Goal: Register for event/course

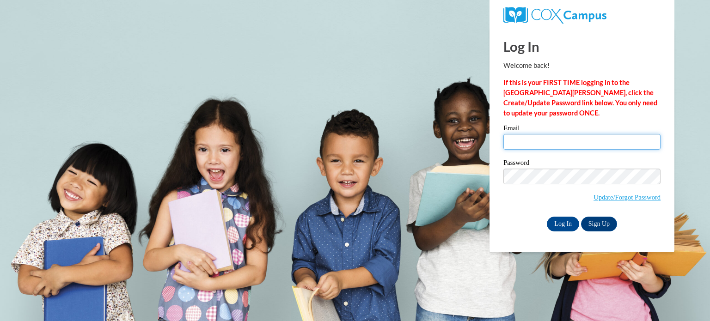
click at [566, 140] on input "Email" at bounding box center [581, 142] width 157 height 16
type input "dgoodek4k@gmail.com"
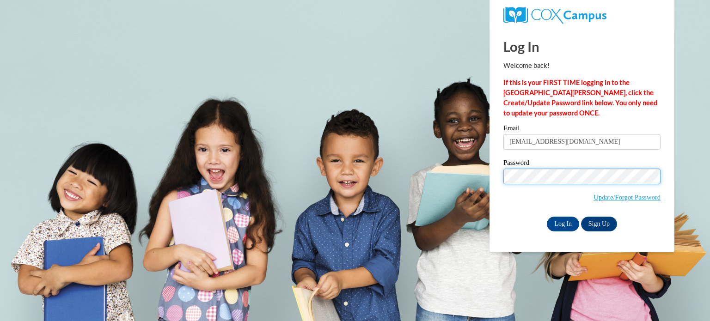
click at [547, 217] on input "Log In" at bounding box center [563, 224] width 32 height 15
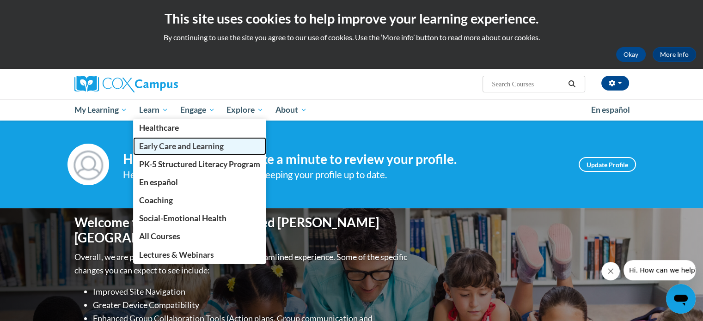
click at [152, 154] on link "Early Care and Learning" at bounding box center [199, 146] width 133 height 18
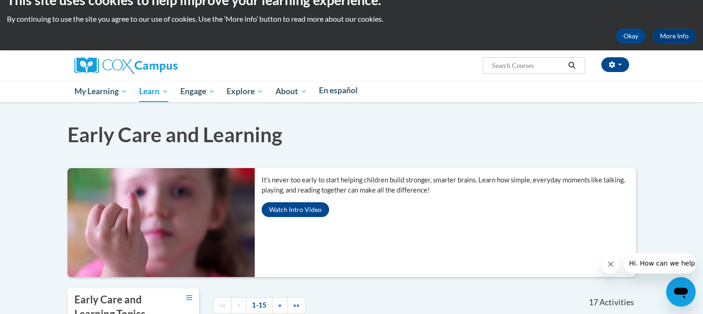
scroll to position [37, 0]
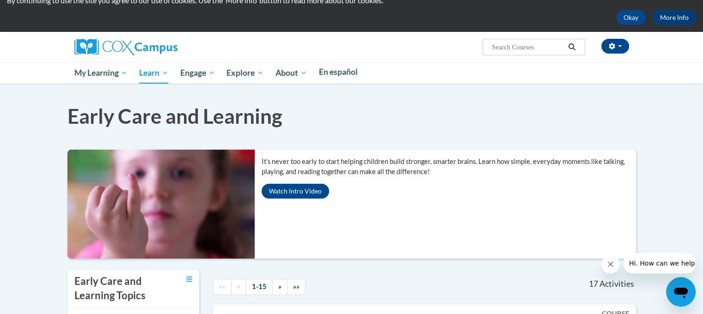
click at [565, 45] on input "Search..." at bounding box center [528, 47] width 74 height 11
type input "language & Literacy"
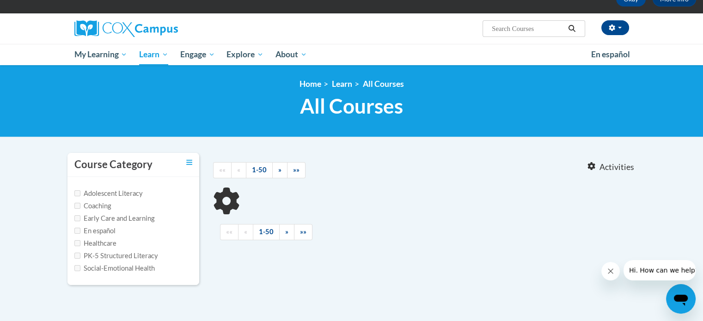
scroll to position [74, 0]
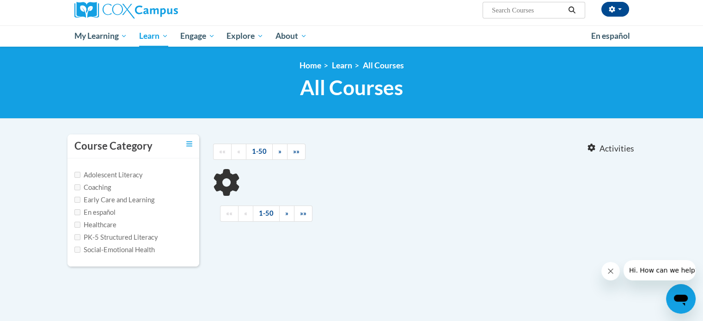
type input "language"
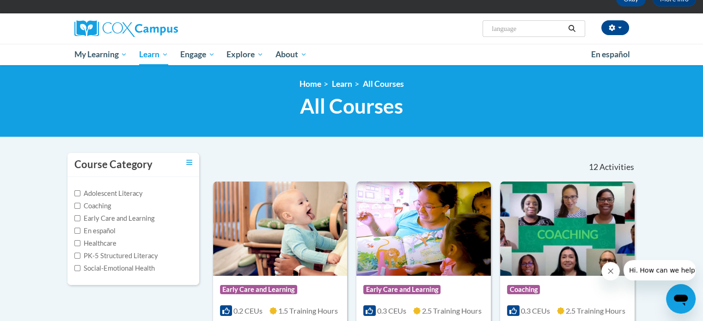
scroll to position [37, 0]
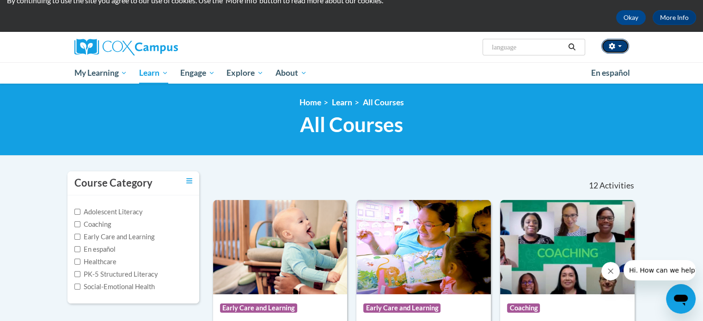
click at [621, 50] on button "button" at bounding box center [615, 46] width 28 height 15
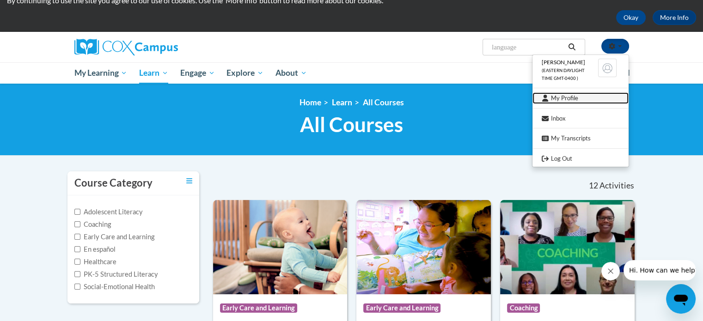
click at [577, 100] on link "My Profile" at bounding box center [580, 98] width 96 height 12
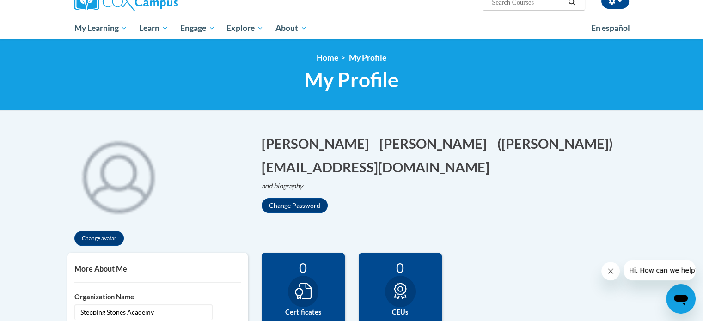
scroll to position [81, 0]
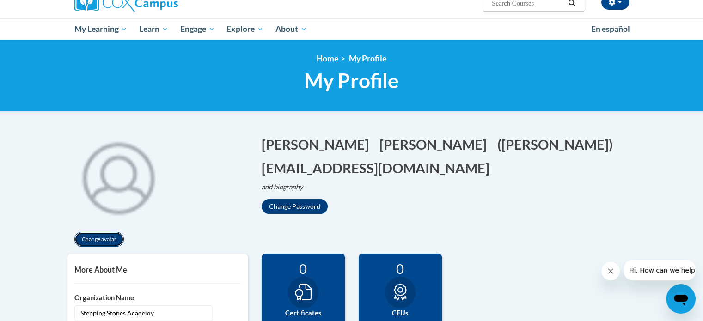
click at [111, 238] on button "Change avatar" at bounding box center [98, 239] width 49 height 15
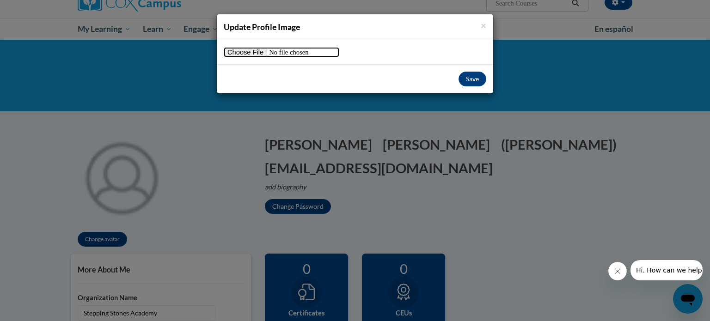
click at [235, 53] on input "file" at bounding box center [282, 52] width 116 height 10
type input "C:\fakepath\DSC_0087.jpg"
click at [256, 52] on input "file" at bounding box center [282, 52] width 116 height 10
click at [483, 22] on span "×" at bounding box center [484, 25] width 6 height 12
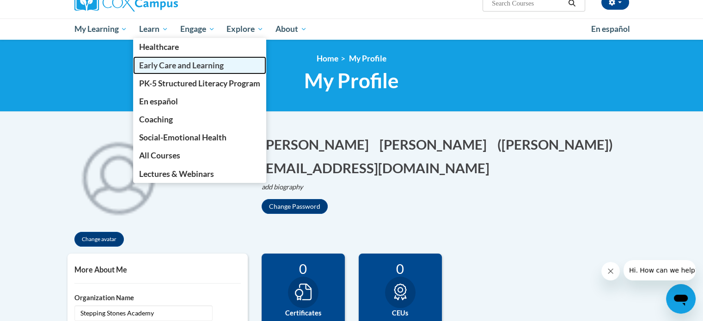
click at [172, 64] on span "Early Care and Learning" at bounding box center [181, 66] width 85 height 10
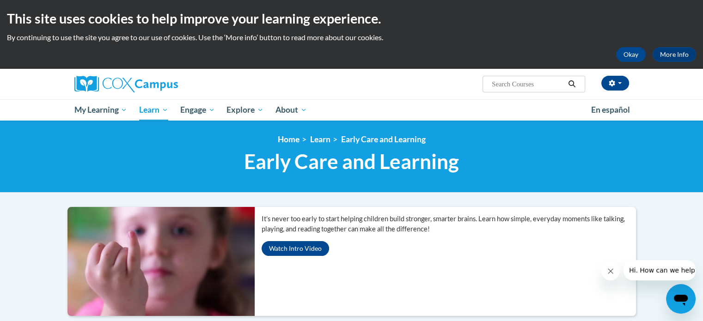
click at [540, 83] on input "Search..." at bounding box center [528, 84] width 74 height 11
type input "language and literacy"
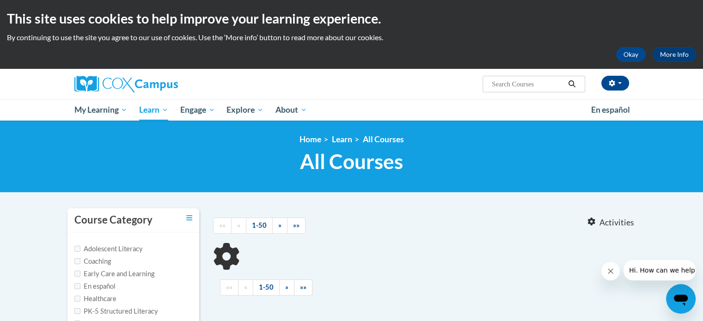
type input "language and literacy"
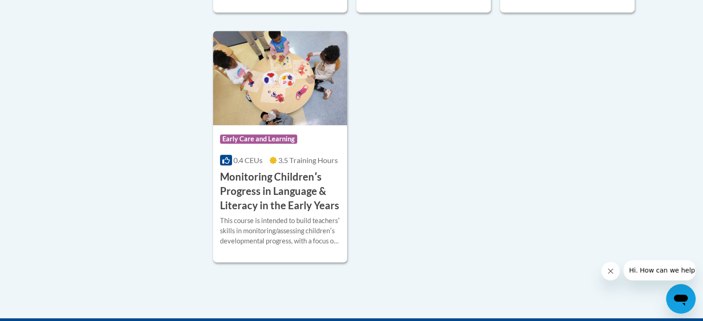
scroll to position [462, 0]
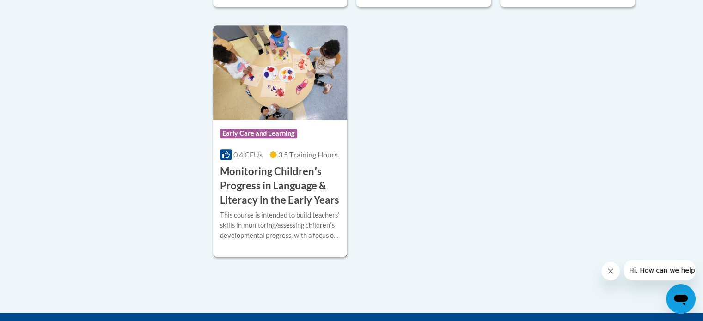
click at [274, 192] on h3 "Monitoring Childrenʹs Progress in Language & Literacy in the Early Years" at bounding box center [280, 185] width 121 height 43
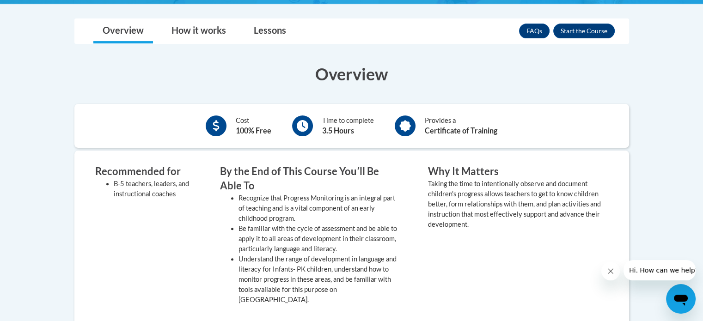
scroll to position [259, 0]
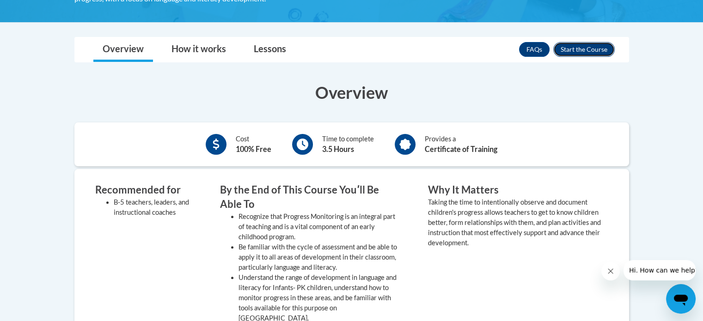
click at [580, 52] on button "Enroll" at bounding box center [583, 49] width 61 height 15
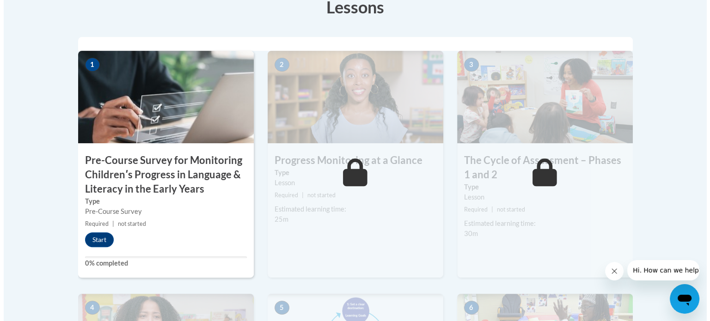
scroll to position [296, 0]
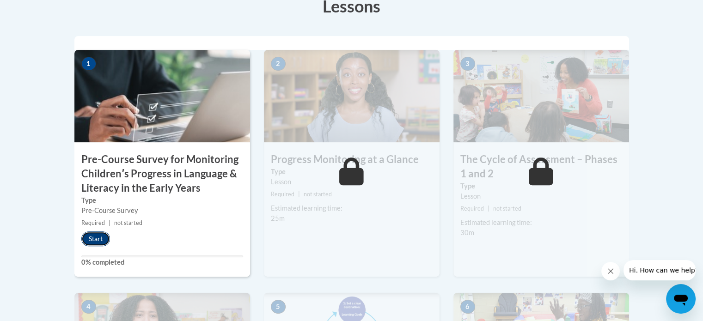
click at [100, 243] on button "Start" at bounding box center [95, 239] width 29 height 15
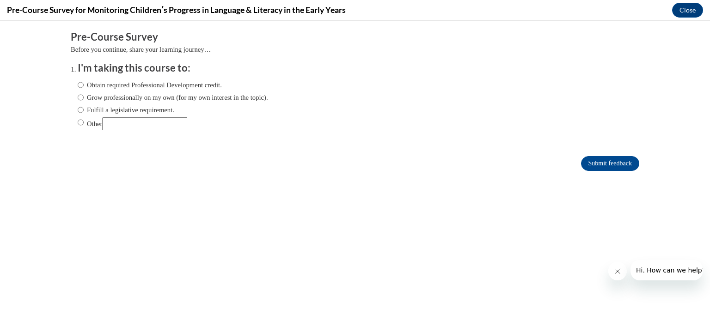
scroll to position [0, 0]
click at [78, 85] on input "Obtain required Professional Development credit." at bounding box center [81, 85] width 6 height 10
radio input "true"
click at [589, 157] on input "Submit feedback" at bounding box center [610, 163] width 58 height 15
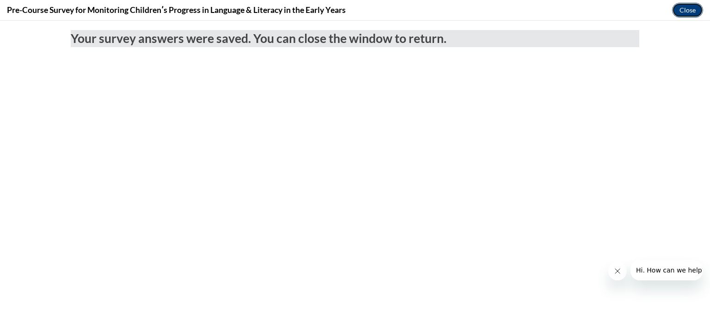
click at [682, 9] on button "Close" at bounding box center [687, 10] width 31 height 15
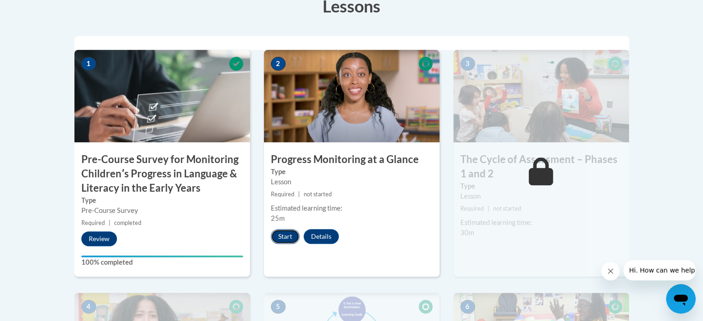
click at [284, 238] on button "Start" at bounding box center [285, 236] width 29 height 15
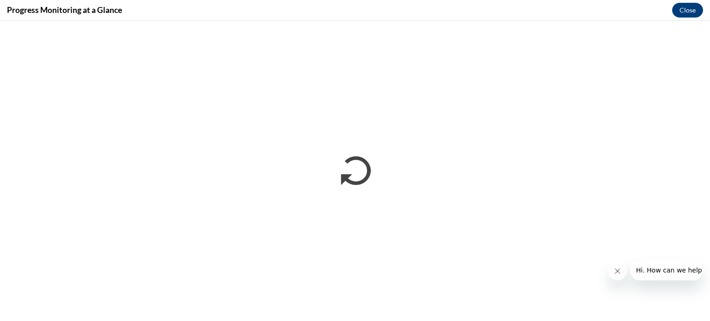
click at [616, 274] on icon "Close message from company" at bounding box center [616, 271] width 7 height 7
